Goal: Task Accomplishment & Management: Manage account settings

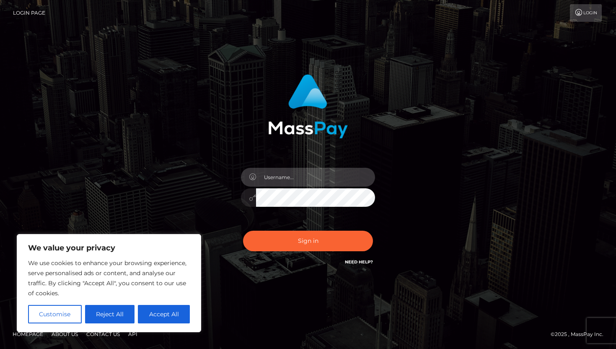
click at [276, 172] on input "text" at bounding box center [315, 177] width 119 height 19
type input "[EMAIL_ADDRESS][DOMAIN_NAME]"
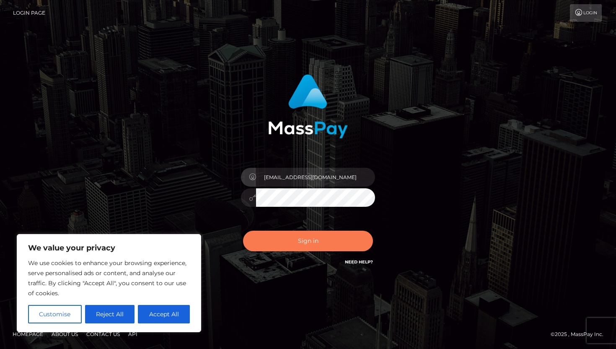
click at [323, 241] on button "Sign in" at bounding box center [308, 240] width 130 height 21
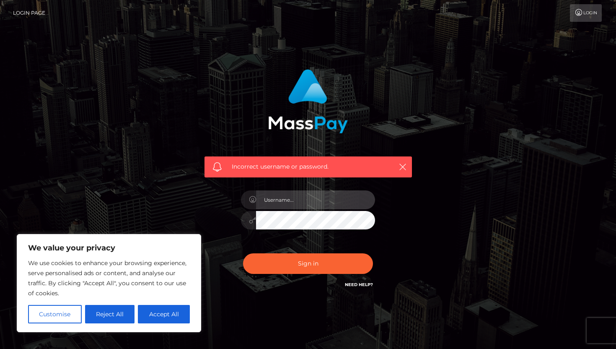
click at [294, 199] on input "text" at bounding box center [315, 199] width 119 height 19
type input "[EMAIL_ADDRESS][DOMAIN_NAME]"
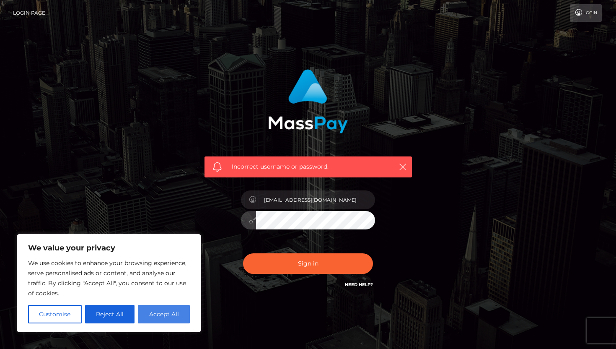
click at [168, 314] on button "Accept All" at bounding box center [164, 314] width 52 height 18
checkbox input "true"
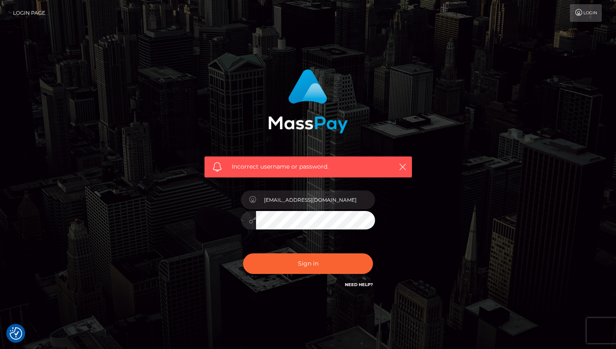
click at [251, 223] on icon at bounding box center [252, 220] width 7 height 7
click at [243, 253] on button "Sign in" at bounding box center [308, 263] width 130 height 21
click at [36, 13] on link "Login Page" at bounding box center [29, 13] width 32 height 18
